Goal: Book appointment/travel/reservation

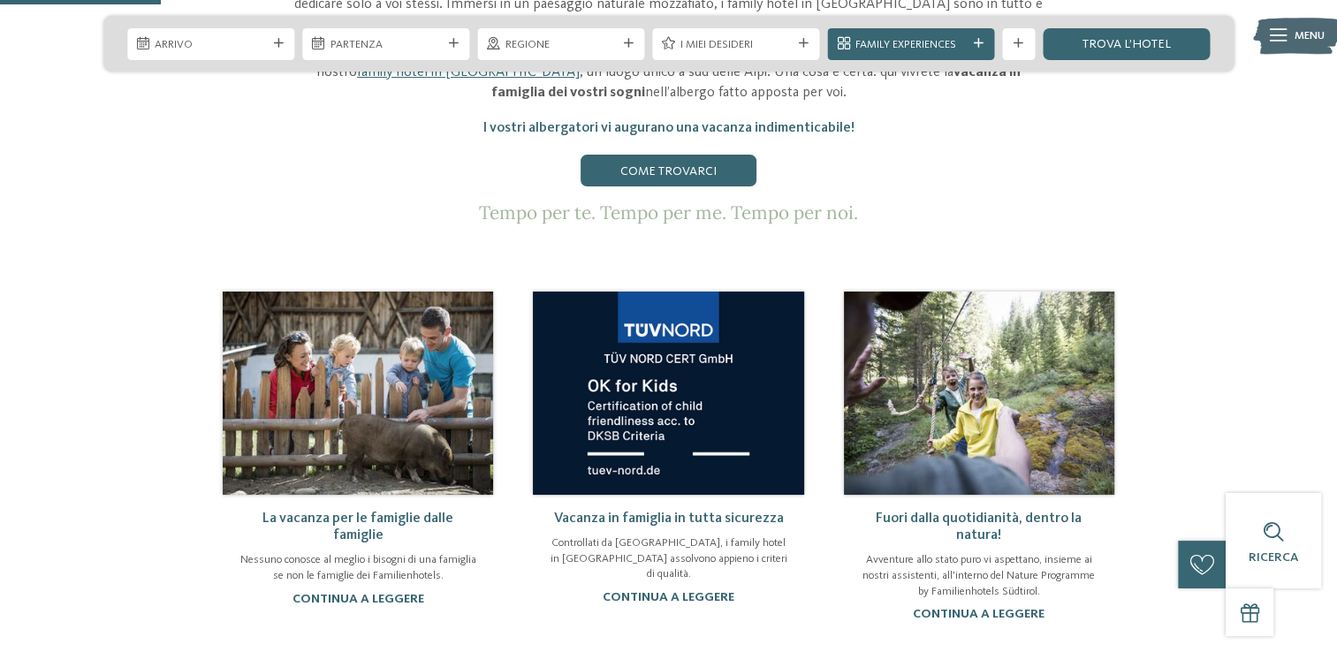
scroll to position [442, 0]
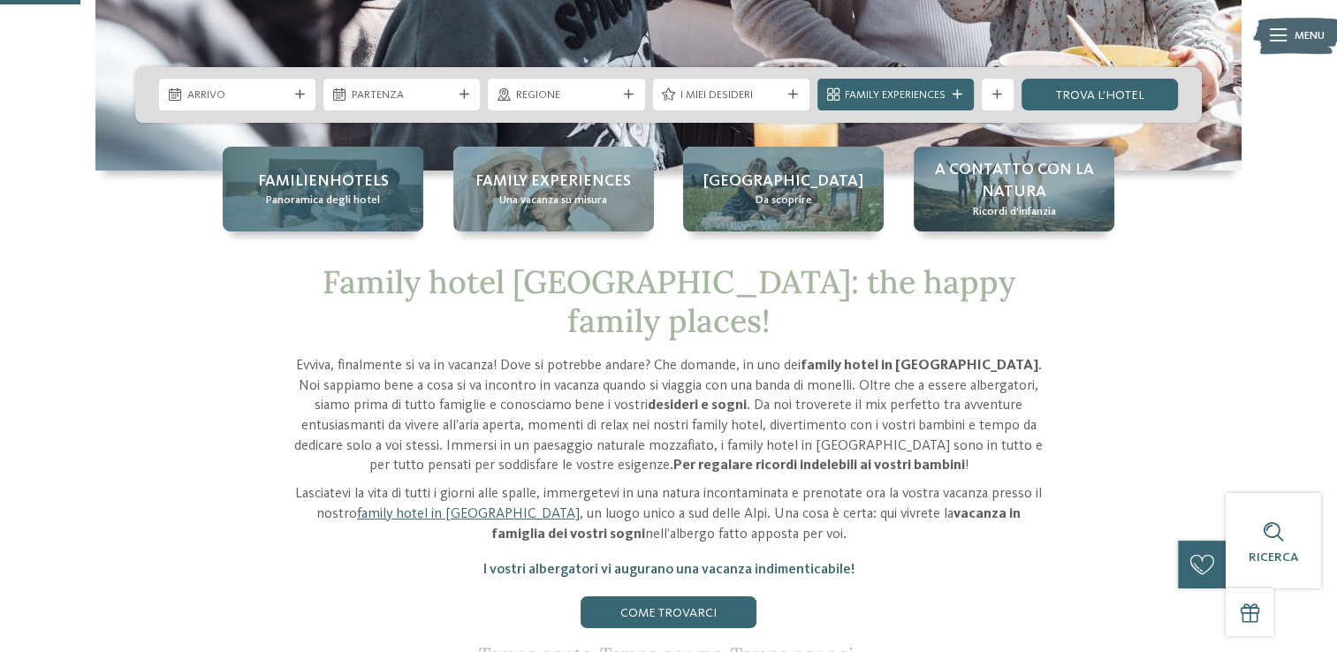
click at [329, 189] on span "Familienhotels" at bounding box center [323, 182] width 131 height 22
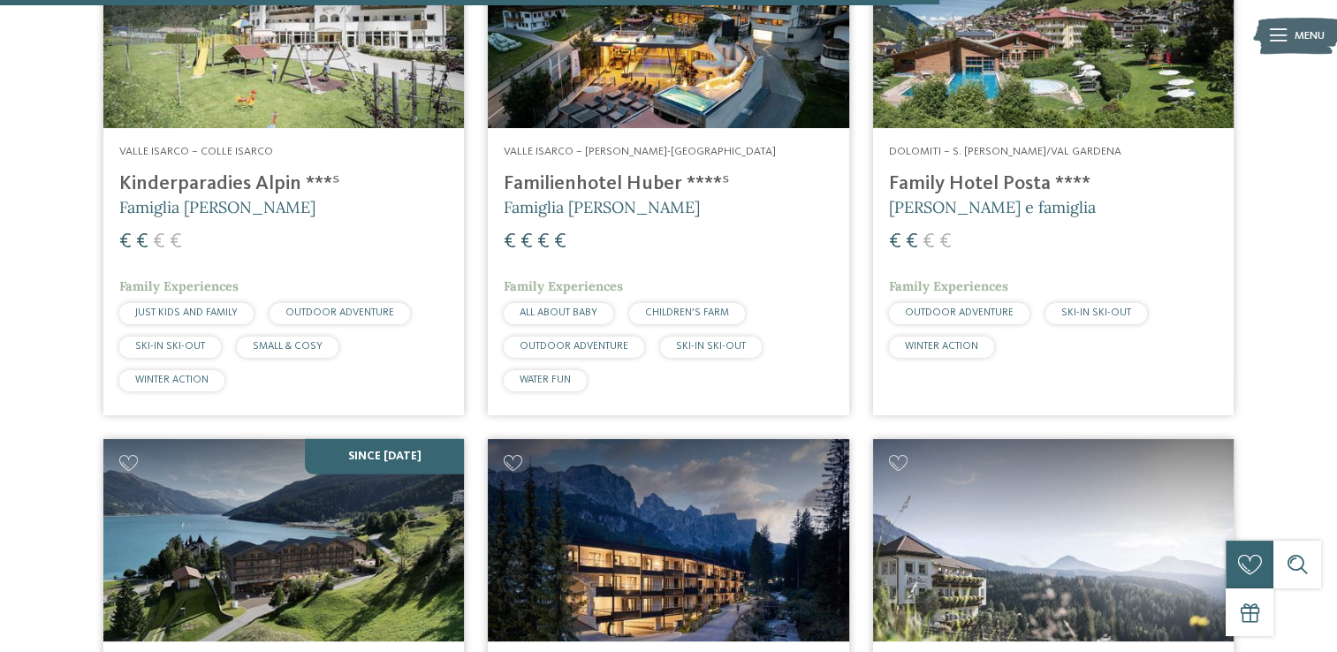
scroll to position [3887, 0]
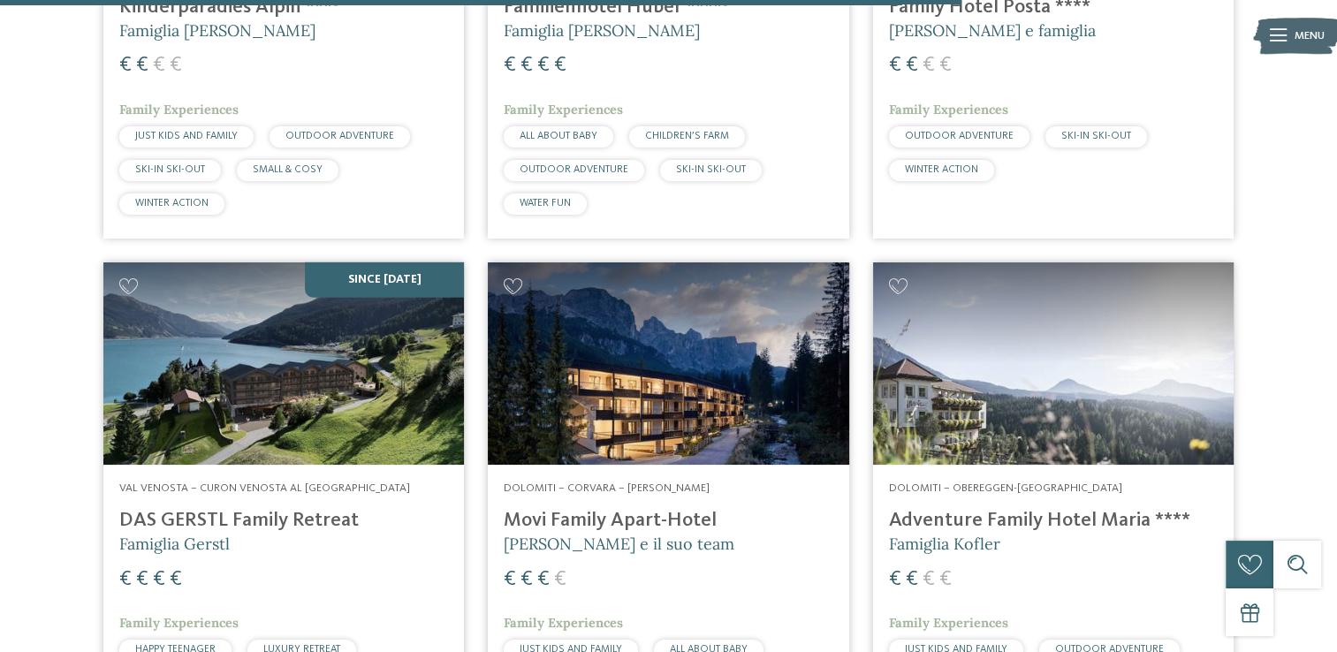
click at [332, 509] on h4 "DAS GERSTL Family Retreat" at bounding box center [283, 521] width 329 height 24
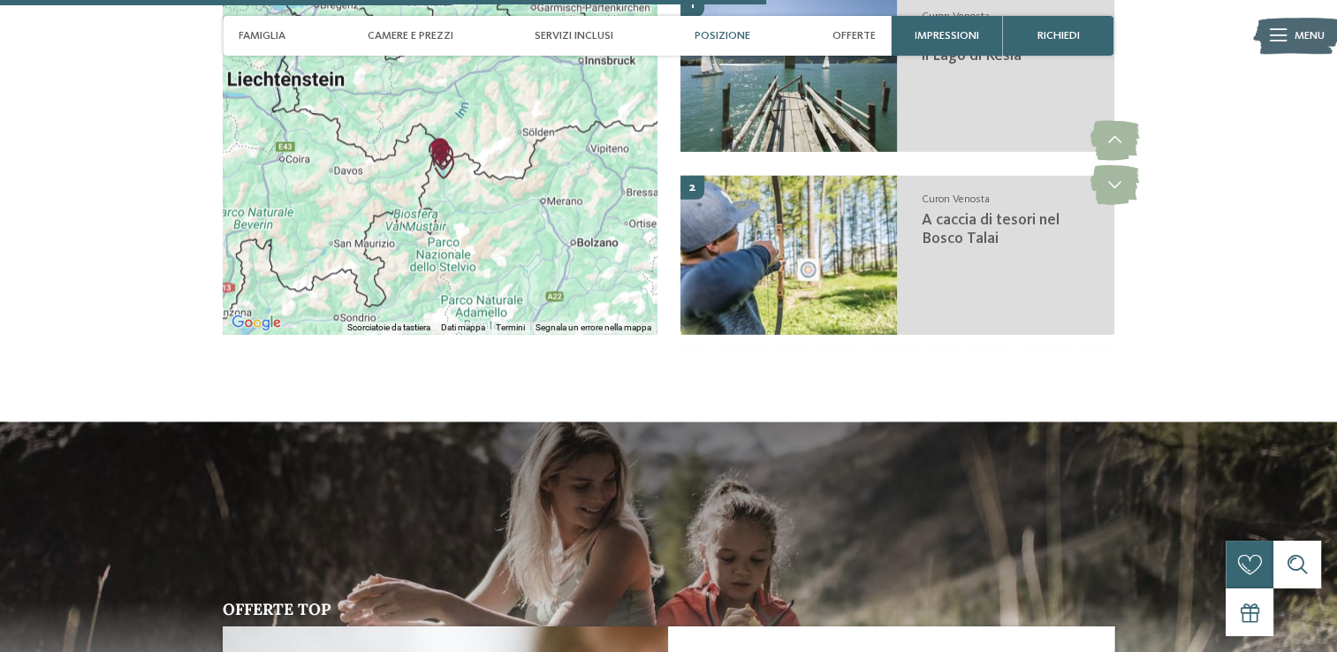
scroll to position [3357, 0]
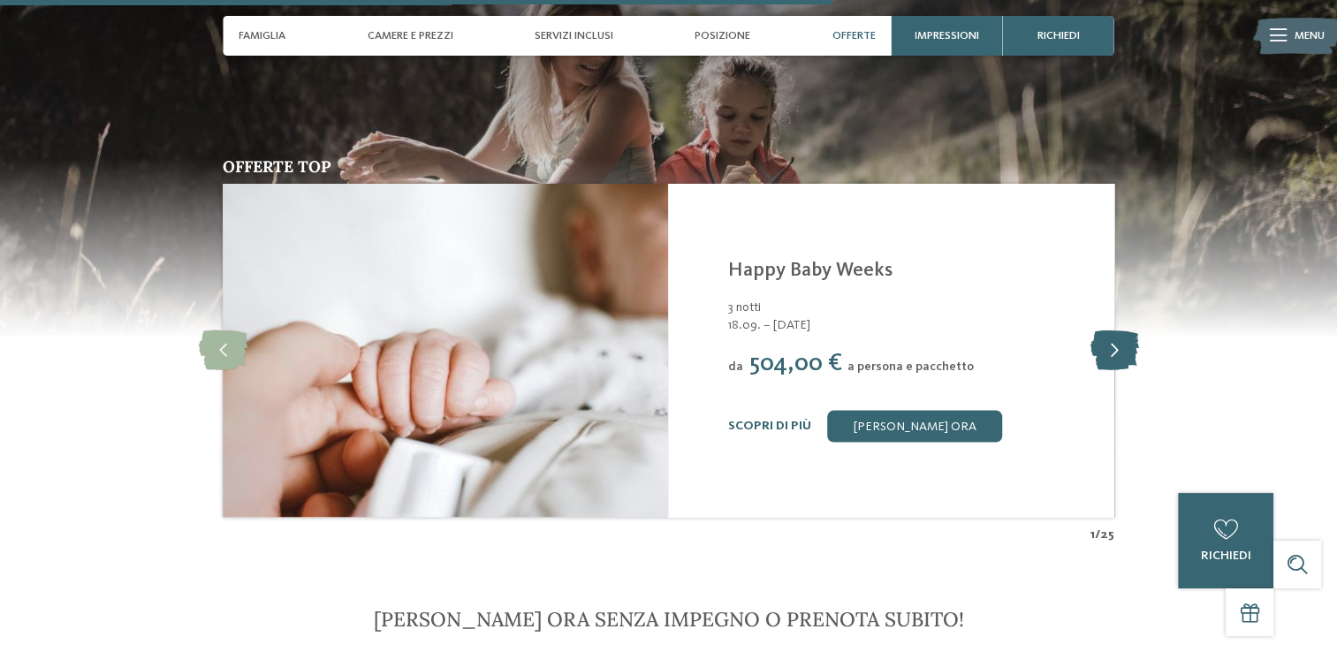
click at [1116, 330] on icon at bounding box center [1113, 350] width 49 height 40
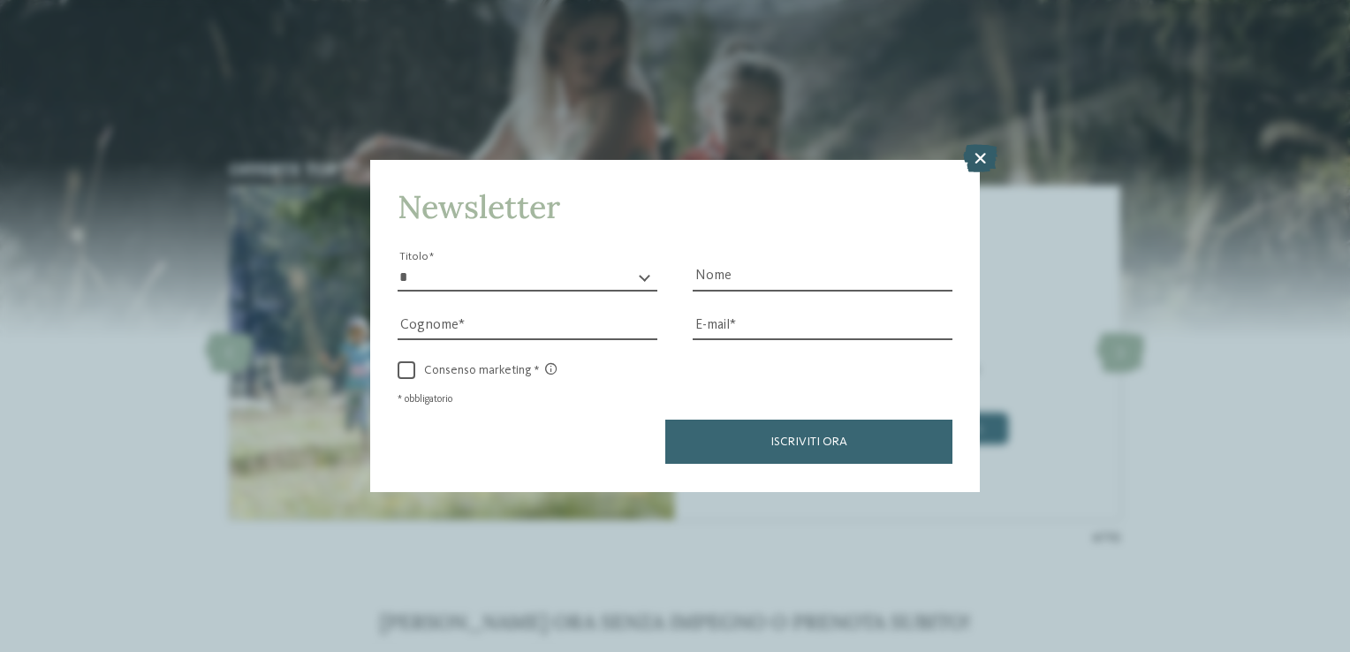
click at [978, 165] on icon at bounding box center [980, 159] width 34 height 28
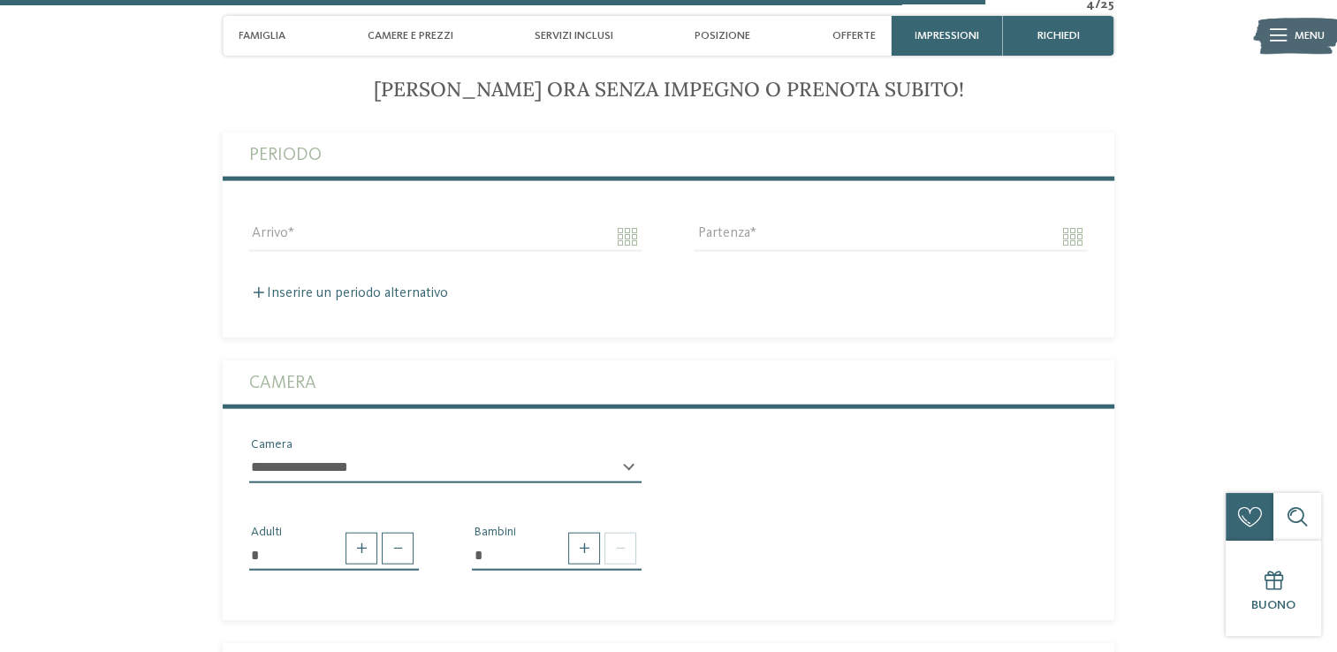
scroll to position [3976, 0]
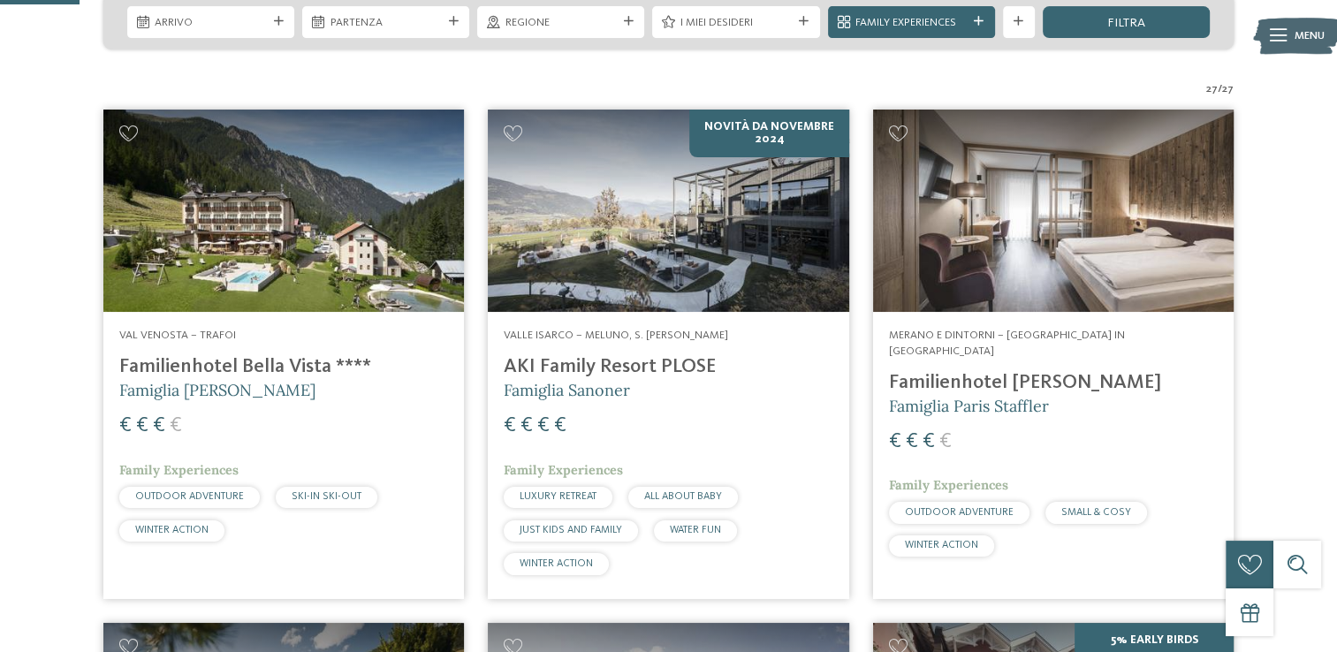
scroll to position [327, 0]
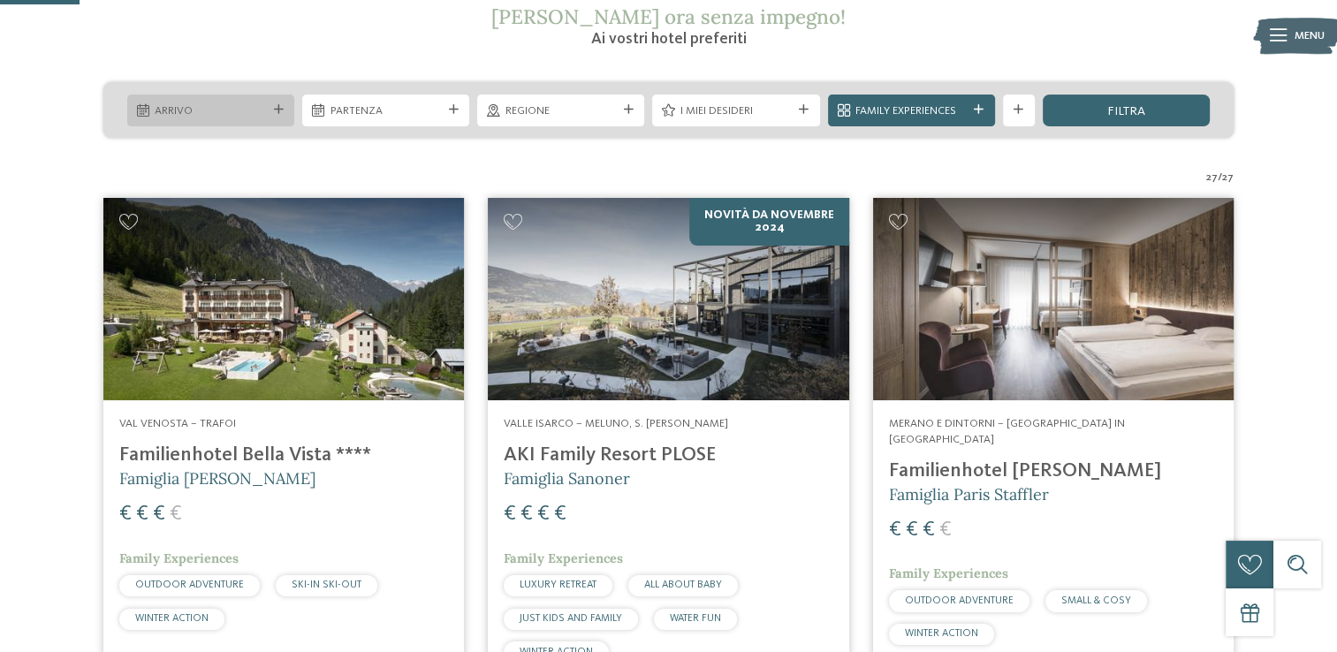
click at [274, 108] on icon at bounding box center [279, 110] width 10 height 10
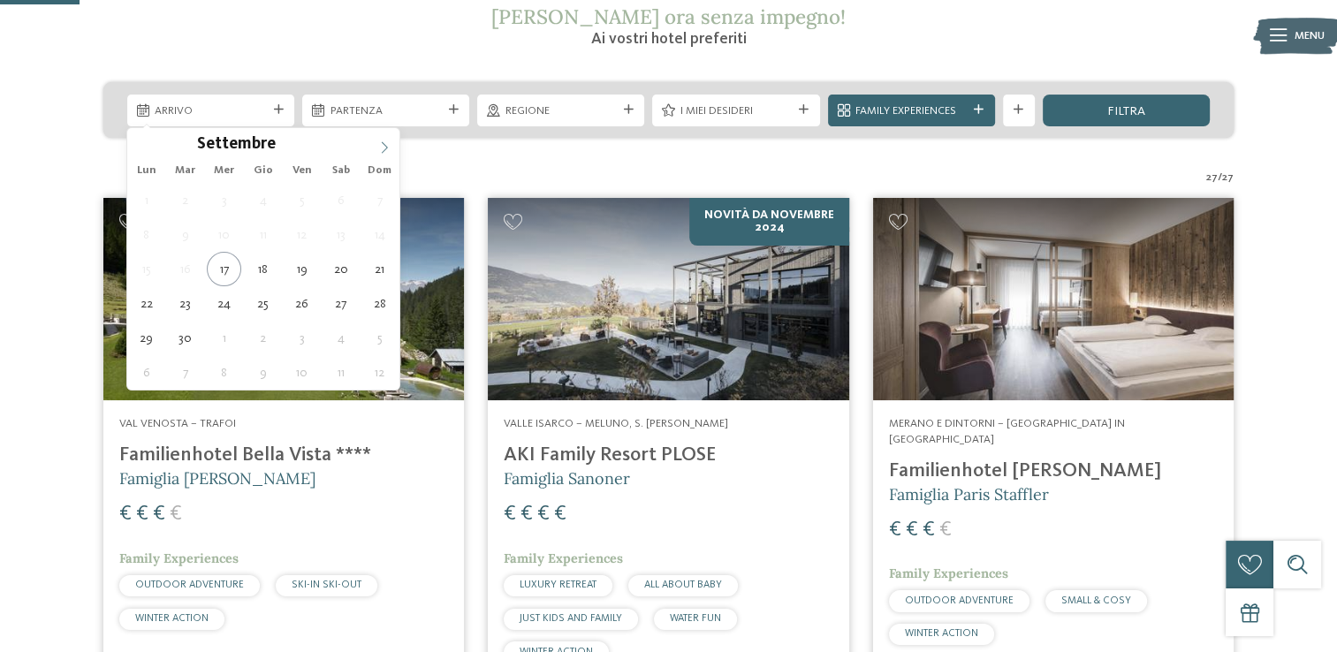
click at [379, 152] on icon at bounding box center [384, 147] width 12 height 12
type div "05.12.2025"
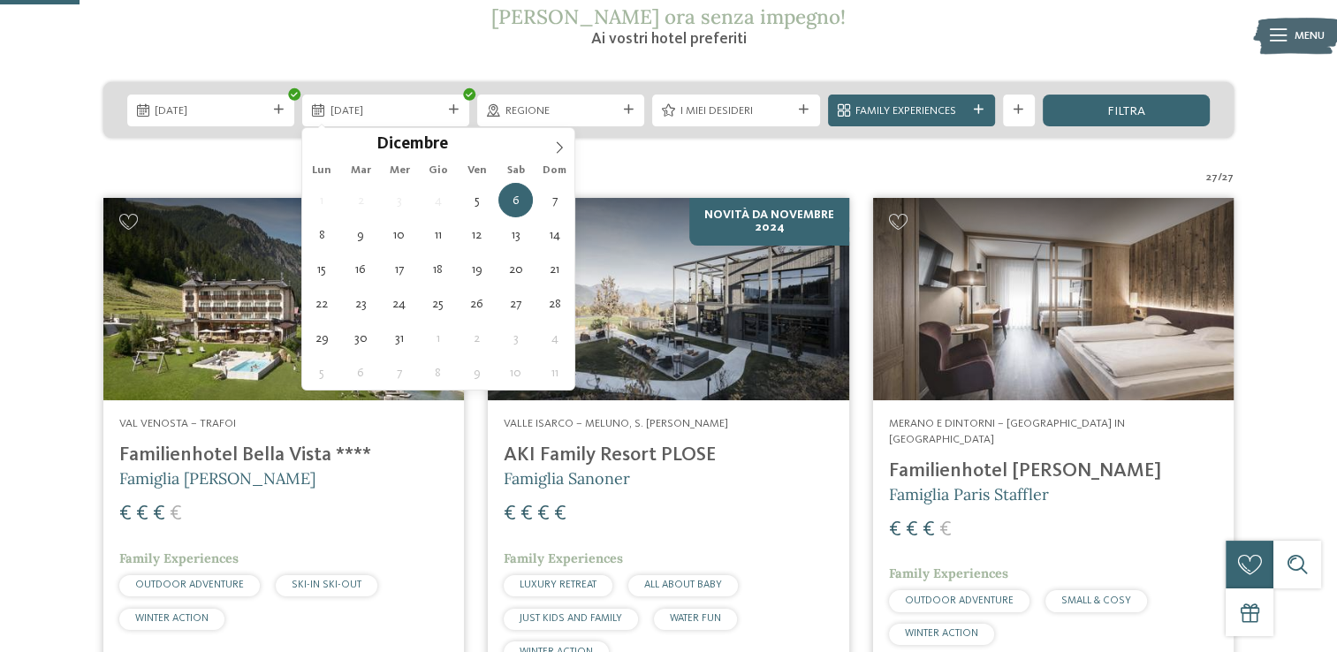
type div "08.12.2025"
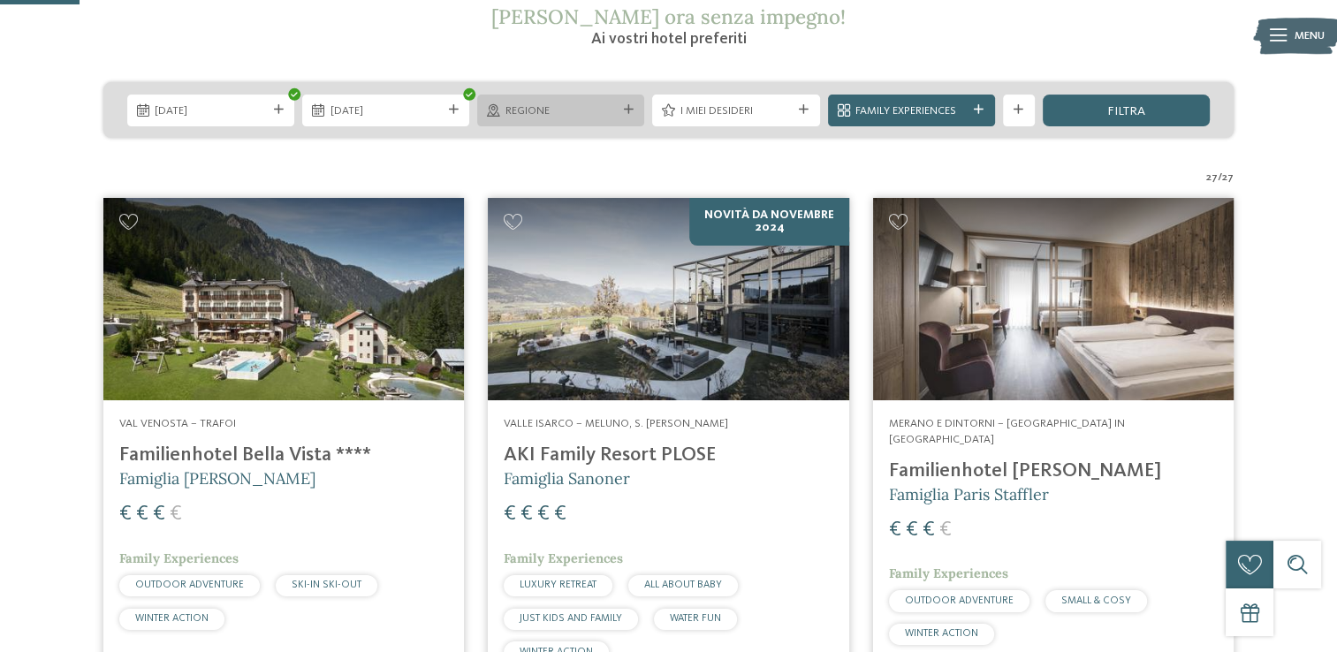
click at [631, 114] on icon at bounding box center [629, 110] width 10 height 10
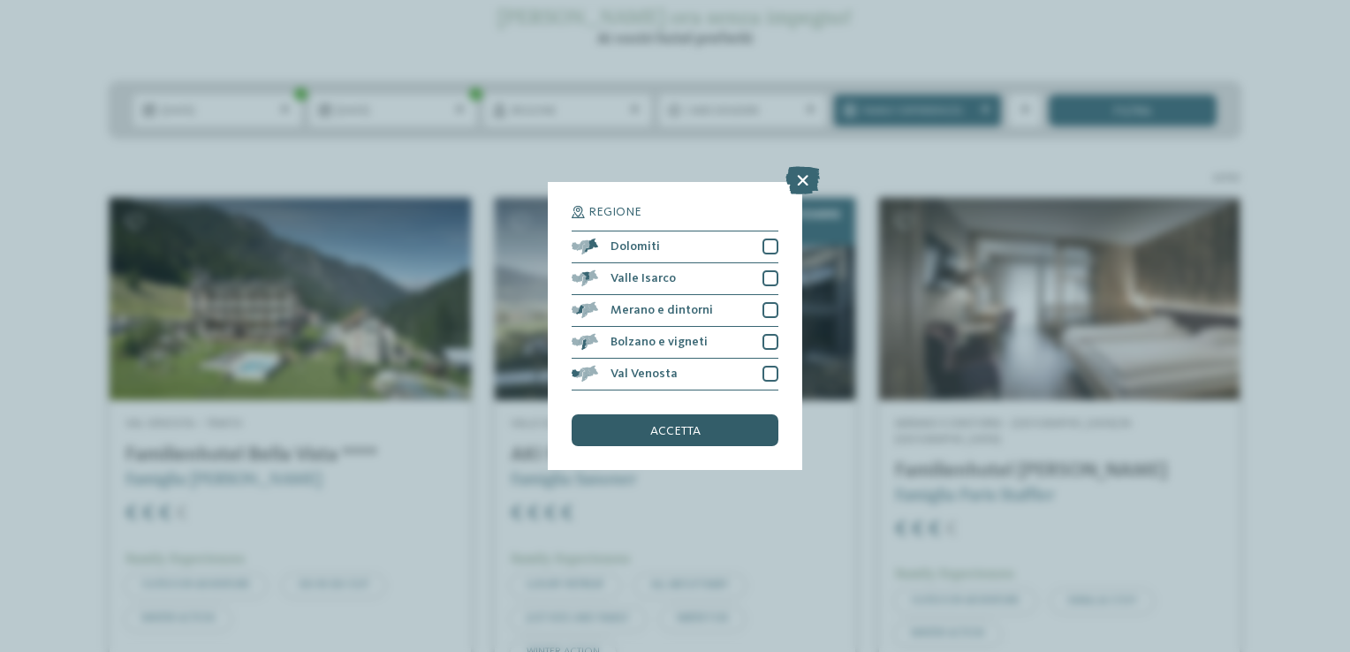
click at [686, 433] on span "accetta" at bounding box center [675, 431] width 50 height 12
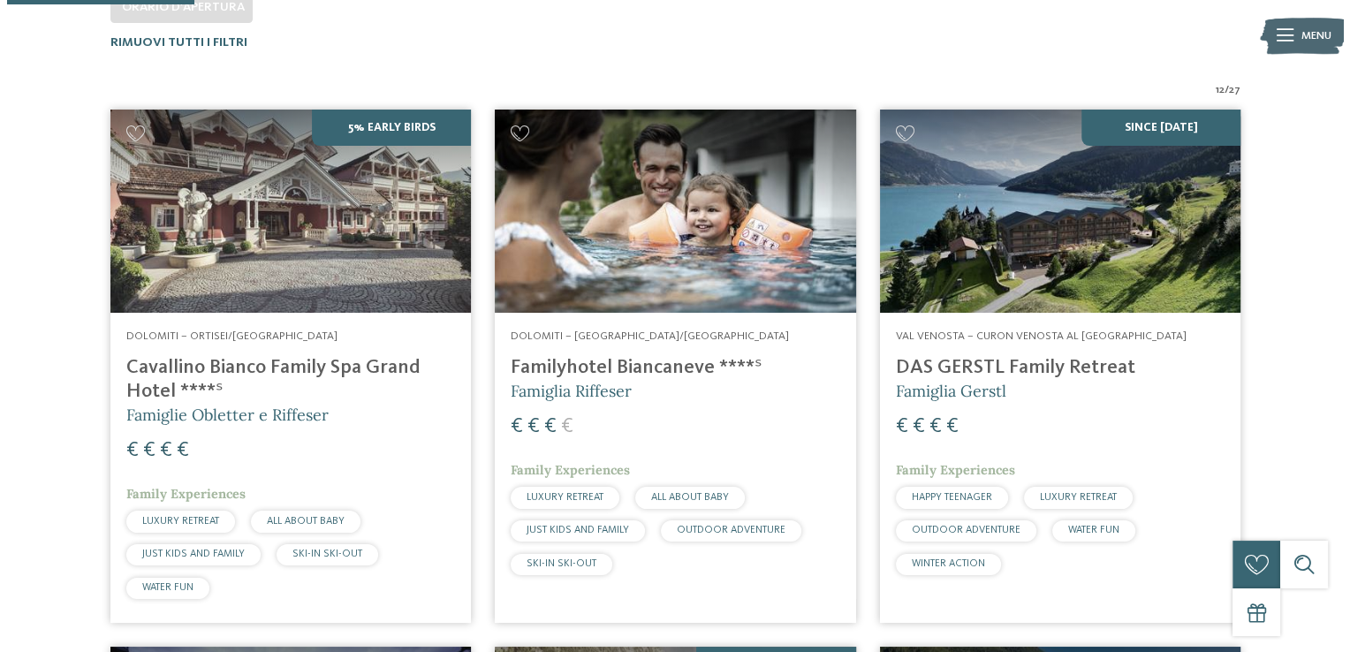
scroll to position [246, 0]
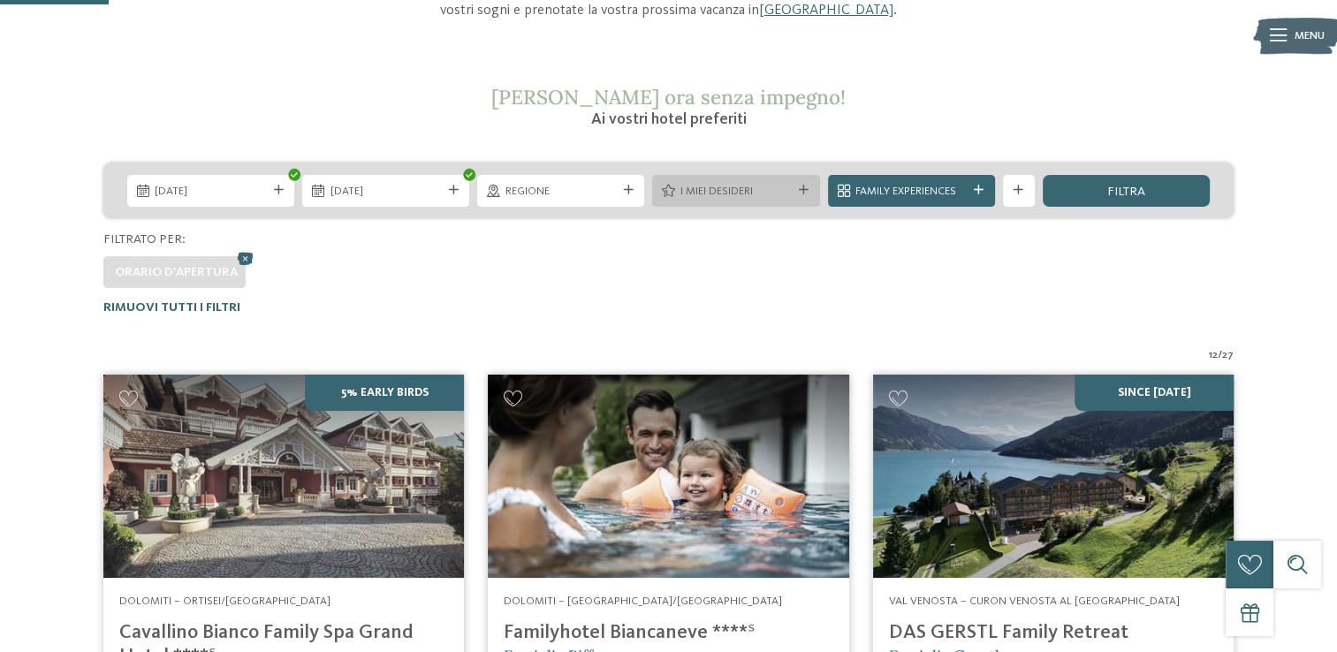
click at [802, 191] on icon at bounding box center [804, 191] width 10 height 10
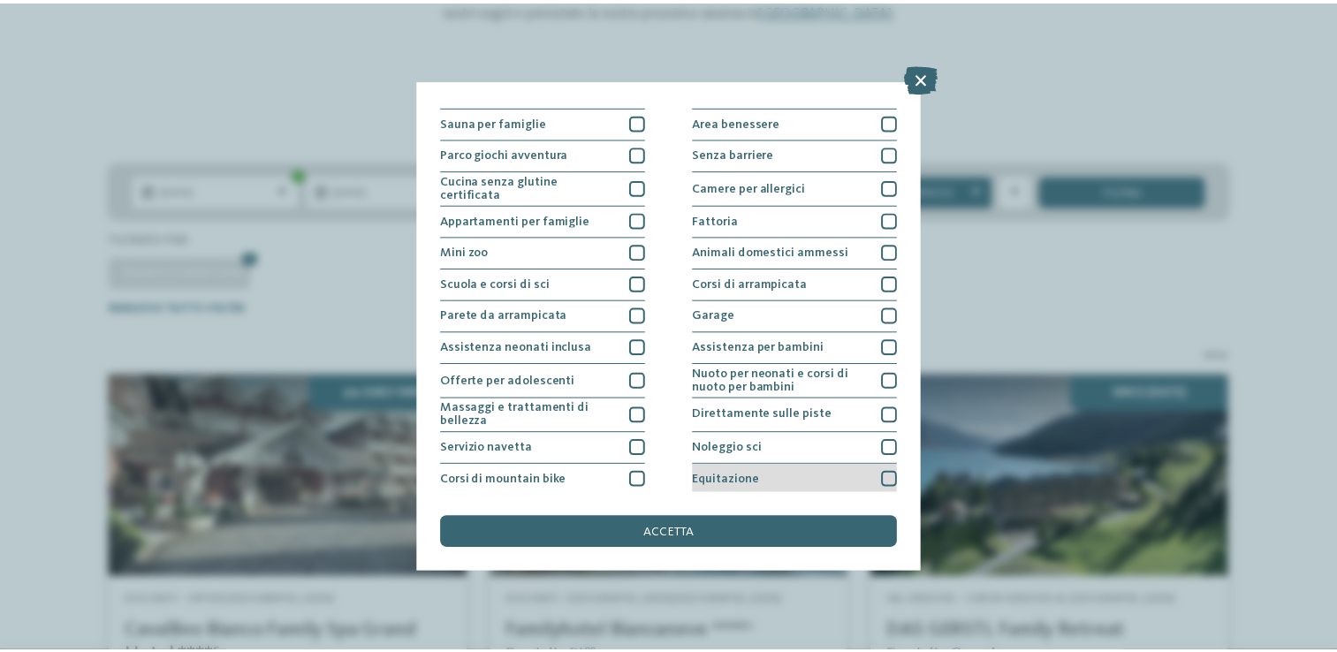
scroll to position [0, 0]
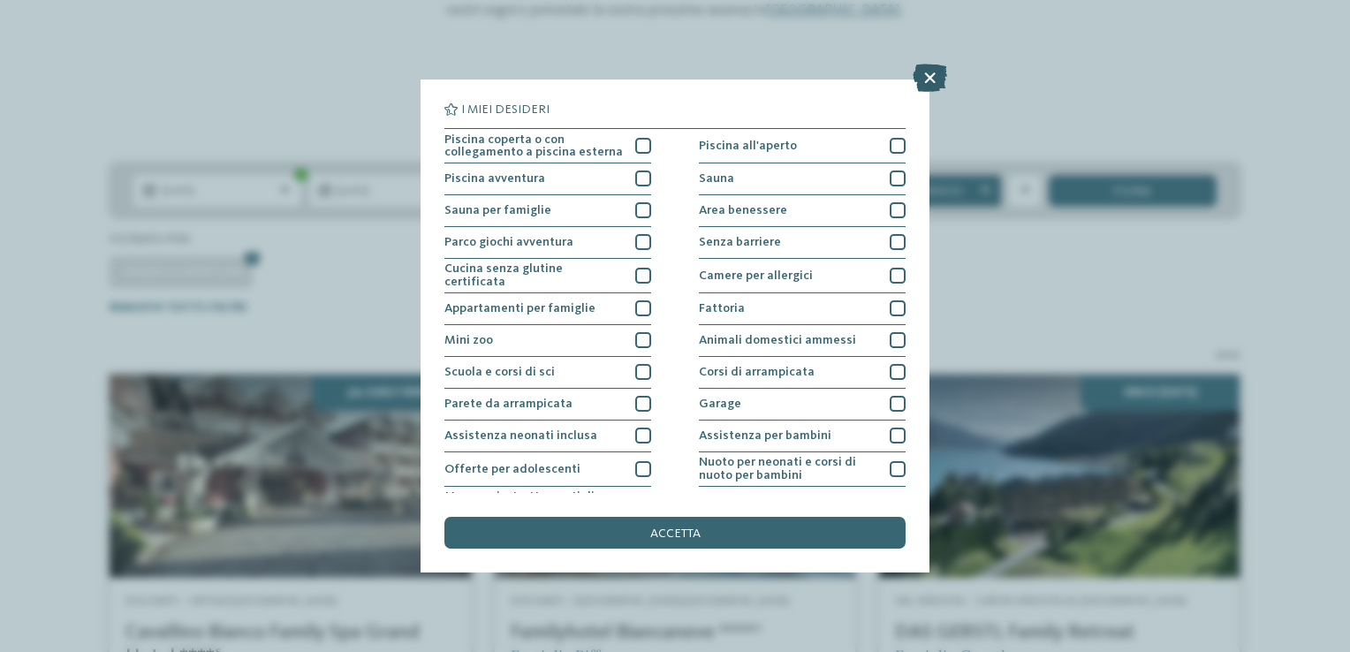
click at [932, 77] on icon at bounding box center [930, 78] width 34 height 28
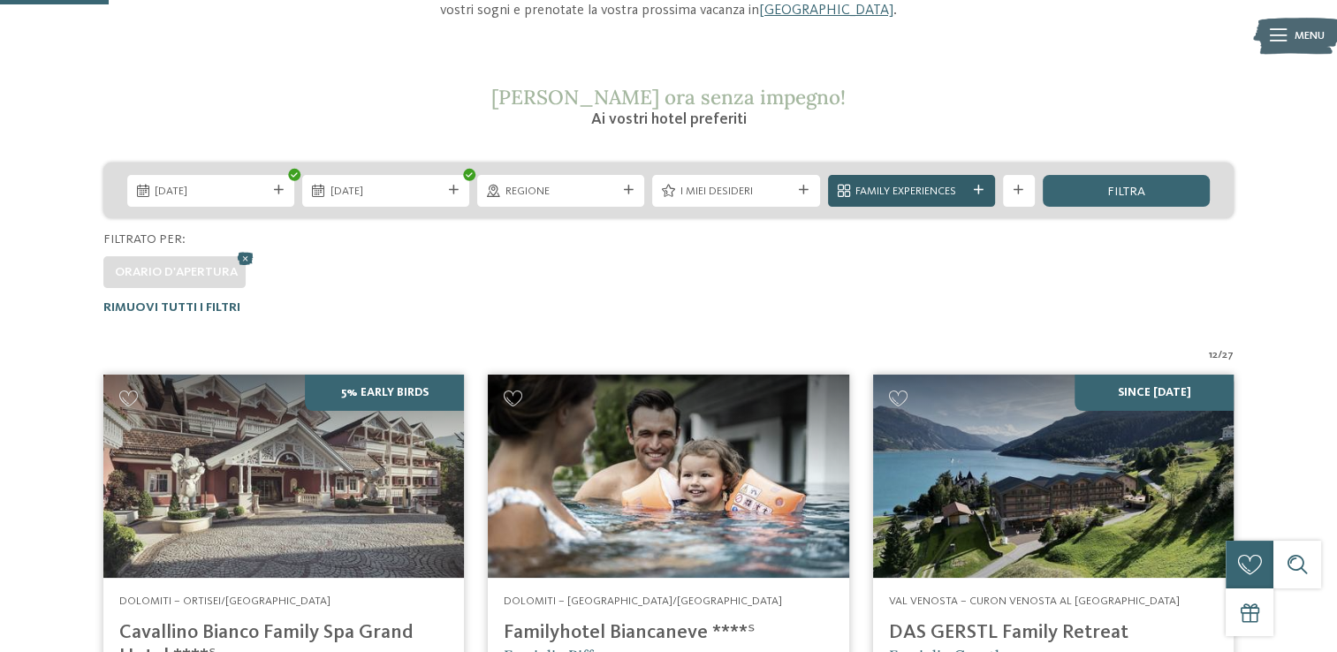
click at [979, 193] on icon at bounding box center [979, 191] width 10 height 10
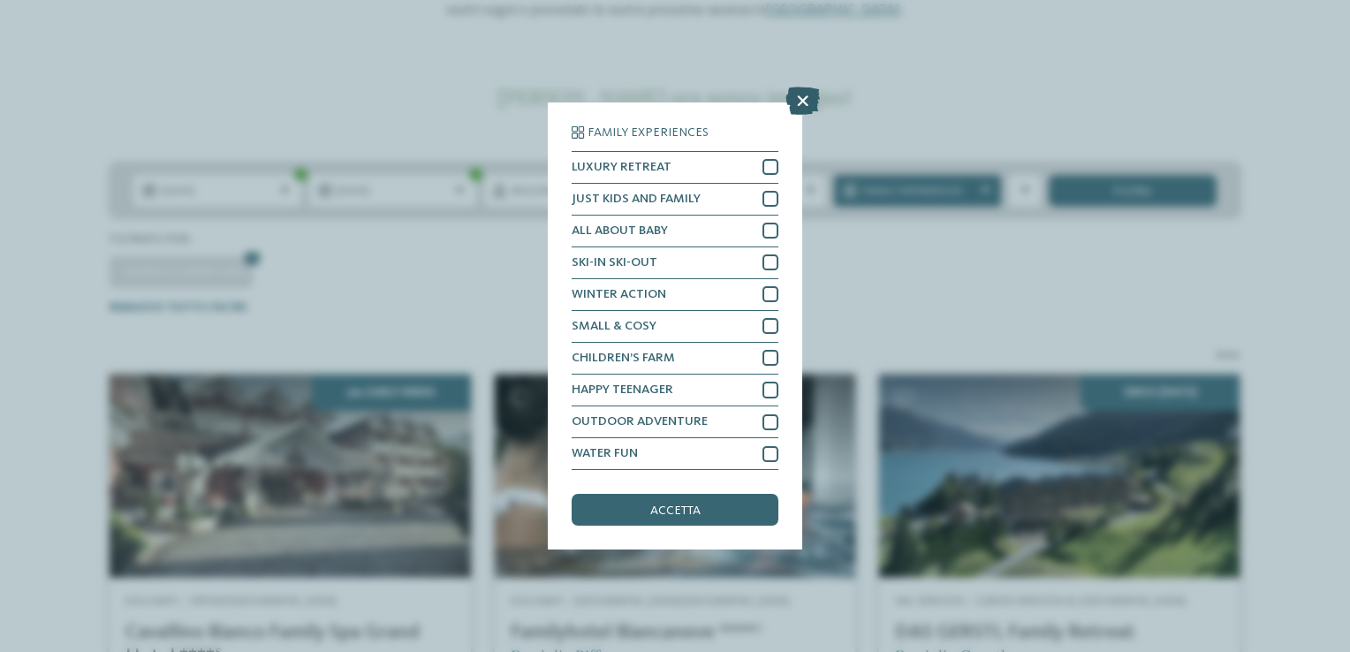
click at [796, 98] on icon at bounding box center [802, 101] width 34 height 28
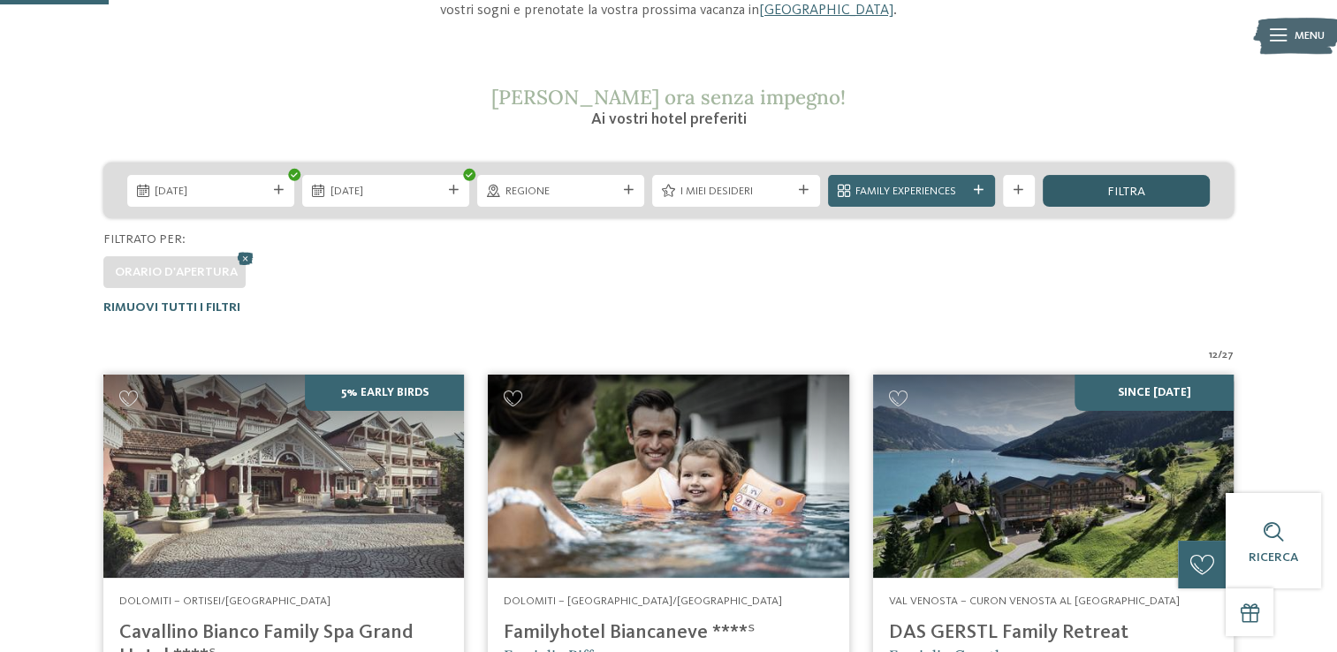
click at [1068, 186] on div "filtra" at bounding box center [1126, 191] width 167 height 32
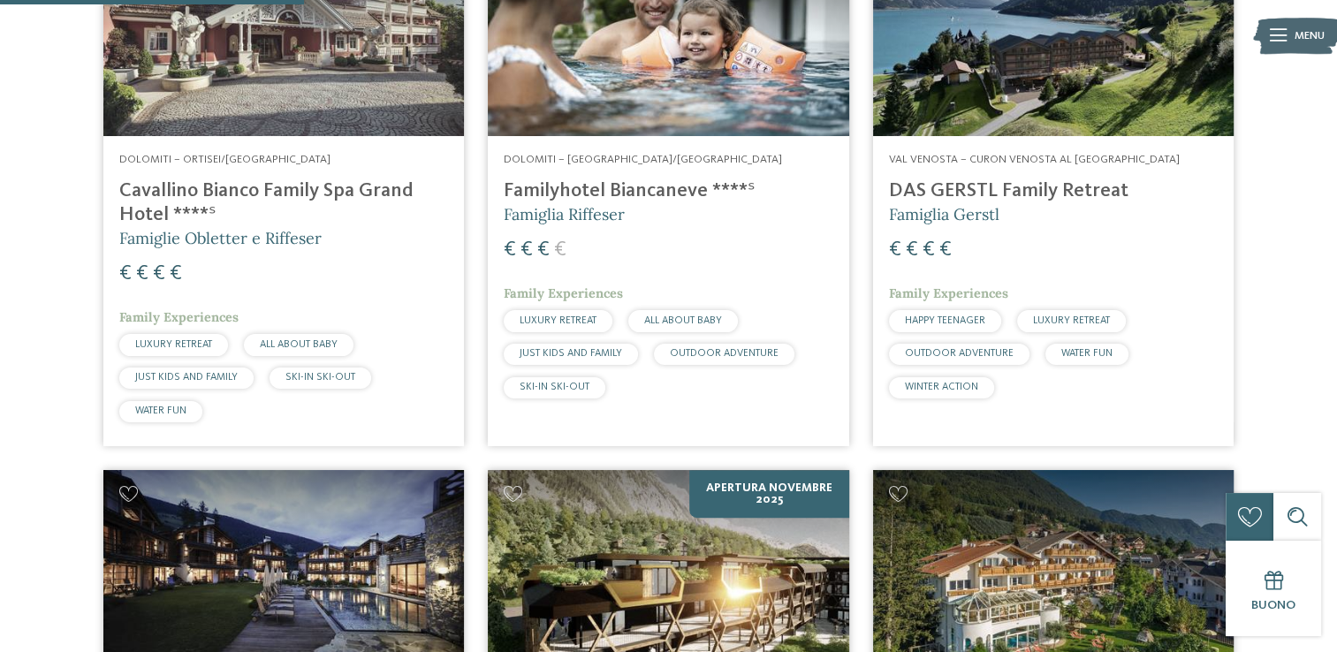
scroll to position [246, 0]
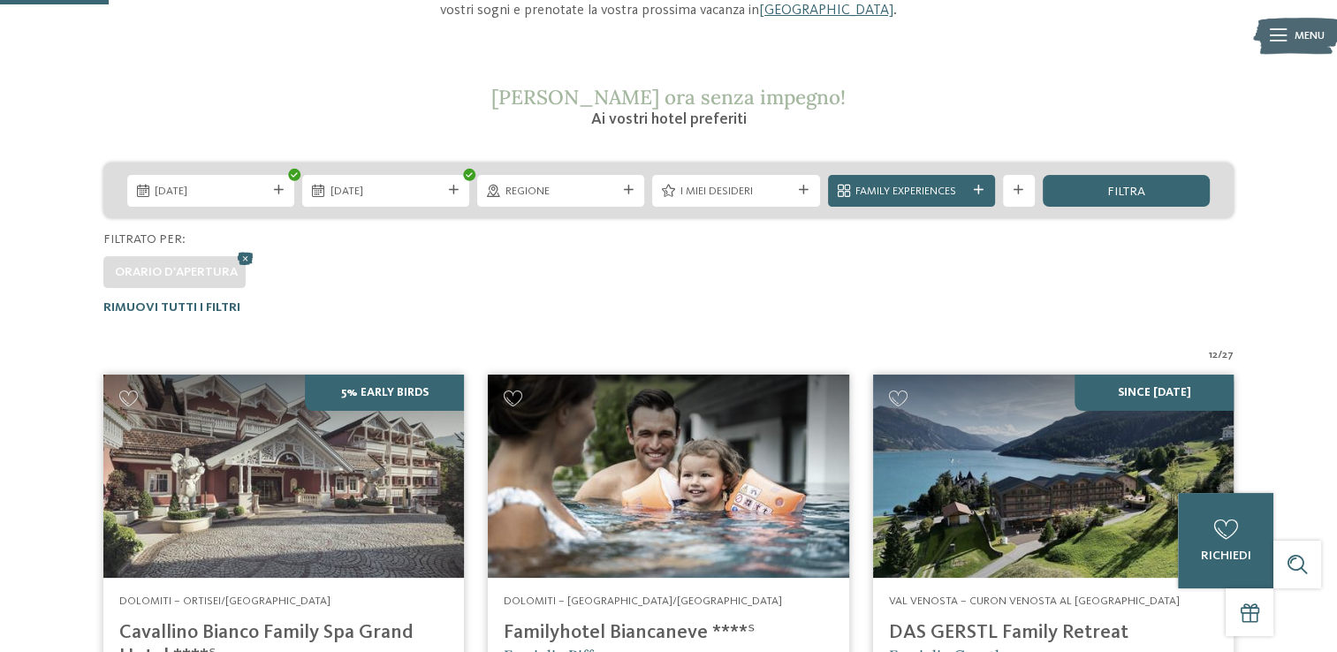
click at [1034, 628] on h4 "DAS GERSTL Family Retreat" at bounding box center [1053, 633] width 329 height 24
